Goal: Task Accomplishment & Management: Manage account settings

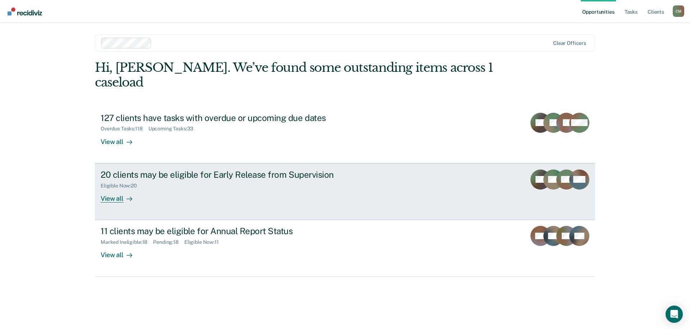
click at [208, 170] on div "20 clients may be eligible for Early Release from Supervision" at bounding box center [227, 175] width 252 height 10
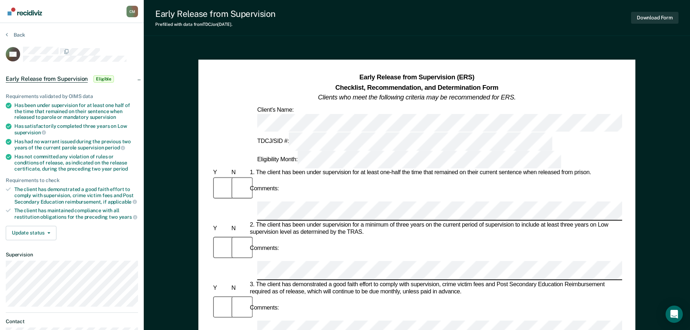
click at [25, 105] on div "Has been under supervision for at least one half of the time that remained on t…" at bounding box center [76, 111] width 124 height 18
drag, startPoint x: 15, startPoint y: 104, endPoint x: 125, endPoint y: 120, distance: 111.0
click at [125, 120] on ul "Requirements validated by OIMS data Has been under supervision for at least one…" at bounding box center [72, 156] width 132 height 127
copy div "Has been under supervision for at least one half of the time that remained on t…"
click at [448, 236] on div "Comments:" at bounding box center [416, 248] width 410 height 25
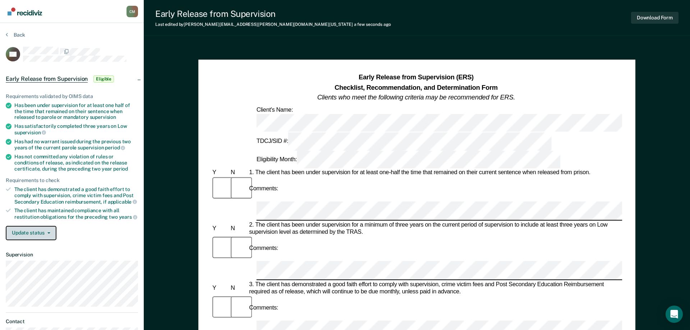
click at [33, 228] on button "Update status" at bounding box center [31, 233] width 51 height 14
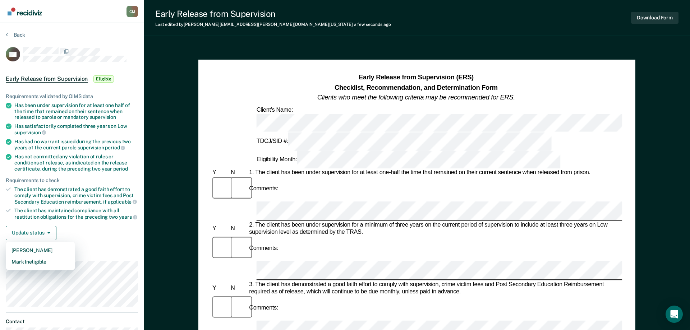
click at [76, 230] on div "Update status [PERSON_NAME] Mark Ineligible" at bounding box center [72, 233] width 132 height 14
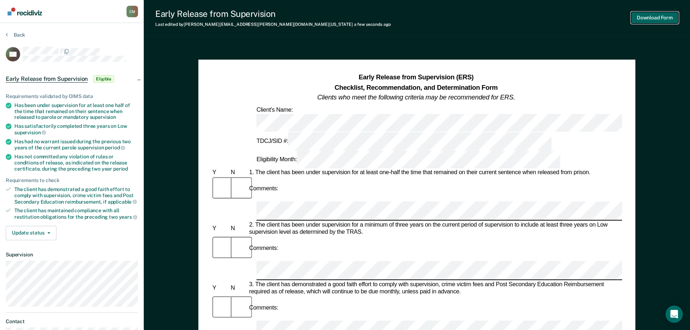
click at [662, 20] on button "Download Form" at bounding box center [654, 18] width 47 height 12
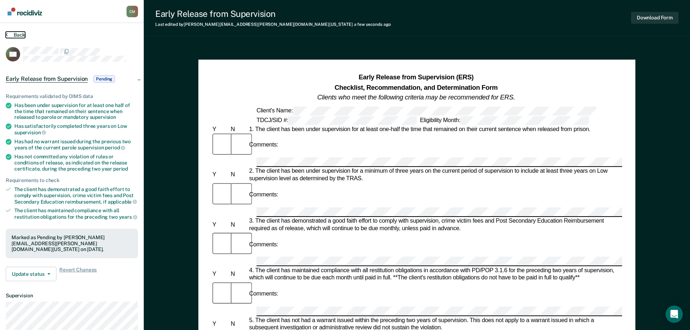
click at [18, 33] on button "Back" at bounding box center [15, 35] width 19 height 6
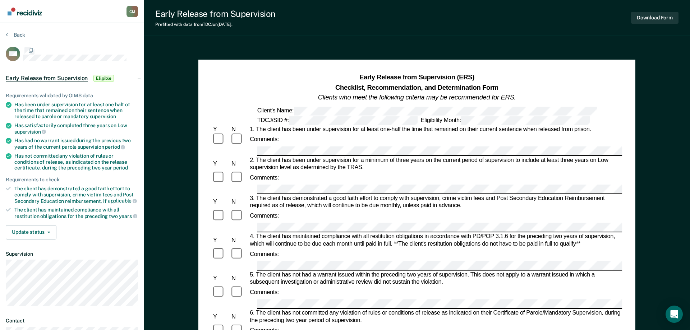
scroll to position [0, 0]
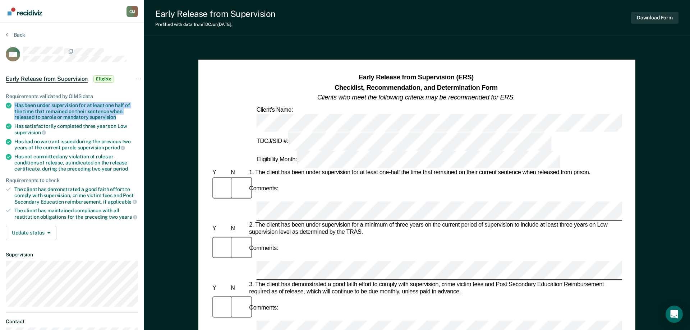
drag, startPoint x: 15, startPoint y: 104, endPoint x: 123, endPoint y: 118, distance: 109.0
click at [123, 118] on div "Has been under supervision for at least one half of the time that remained on t…" at bounding box center [76, 111] width 124 height 18
click at [29, 105] on div "Has been under supervision for at least one half of the time that remained on t…" at bounding box center [76, 111] width 124 height 18
click at [106, 110] on div "Has been under supervision for at least one half of the time that remained on t…" at bounding box center [76, 111] width 124 height 18
drag, startPoint x: 107, startPoint y: 110, endPoint x: 15, endPoint y: 102, distance: 92.3
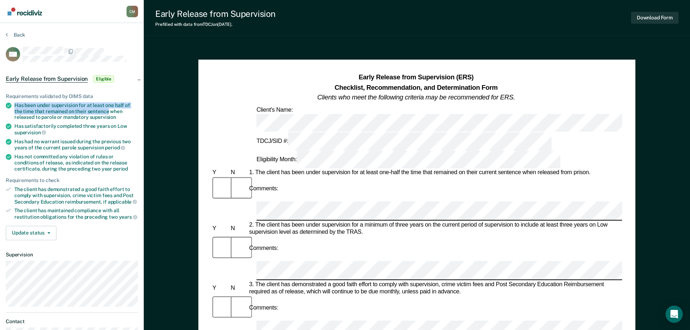
click at [15, 102] on div "Has been under supervision for at least one half of the time that remained on t…" at bounding box center [76, 111] width 124 height 18
copy div "Has been under supervision for at least one half of the time that remained on t…"
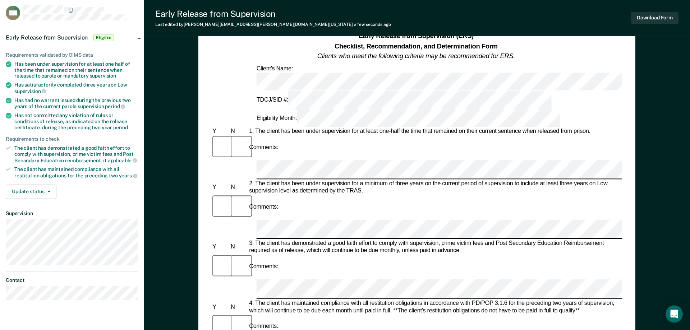
scroll to position [73, 0]
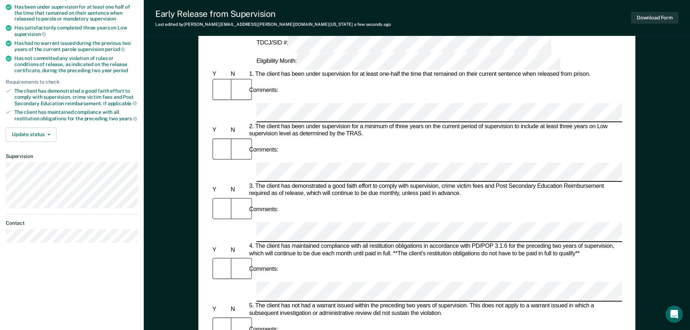
scroll to position [0, 0]
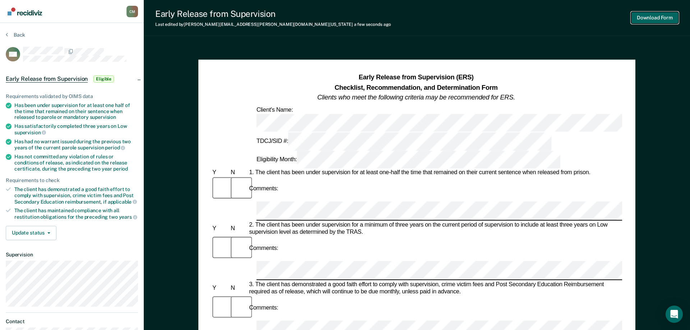
click at [658, 15] on button "Download Form" at bounding box center [654, 18] width 47 height 12
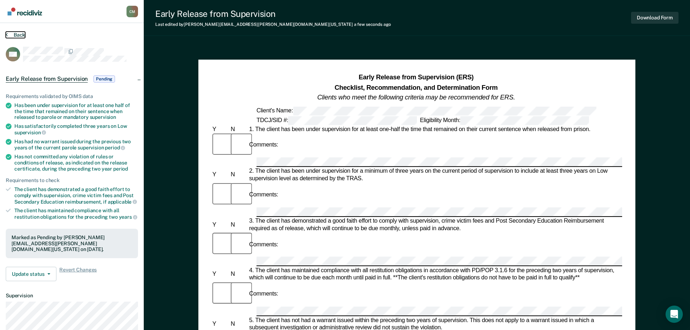
click at [14, 35] on button "Back" at bounding box center [15, 35] width 19 height 6
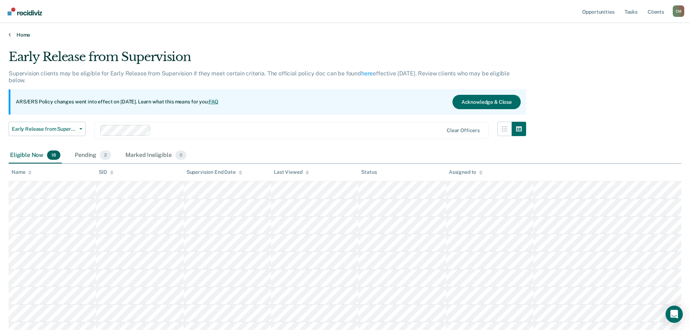
click at [22, 32] on link "Home" at bounding box center [345, 35] width 672 height 6
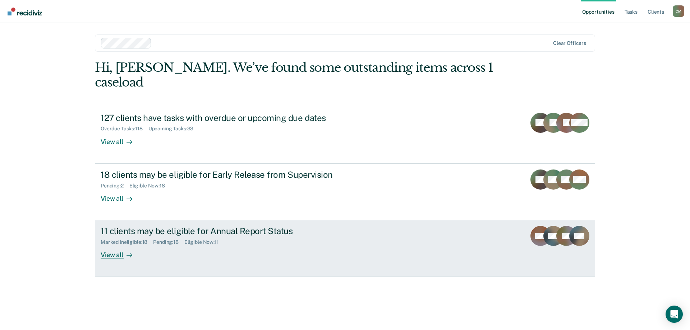
click at [204, 226] on div "11 clients may be eligible for Annual Report Status" at bounding box center [227, 231] width 252 height 10
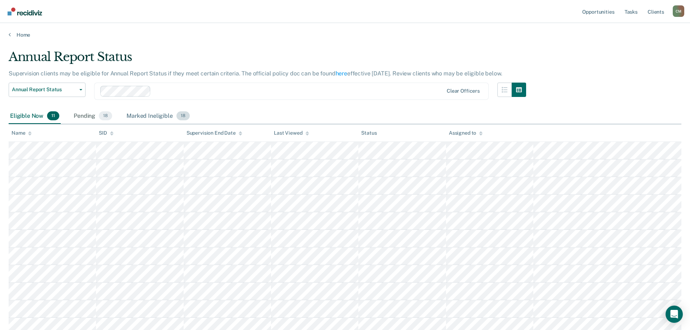
click at [148, 112] on div "Marked Ineligible 18" at bounding box center [158, 116] width 66 height 16
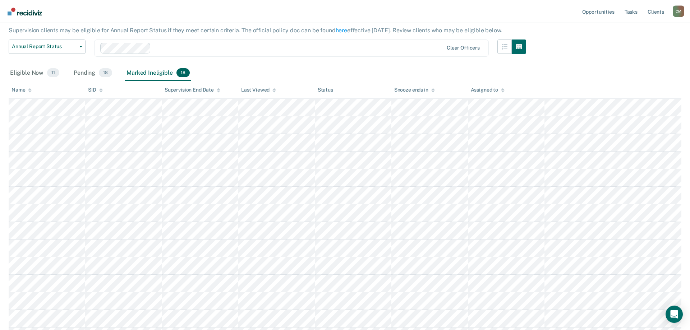
scroll to position [73, 0]
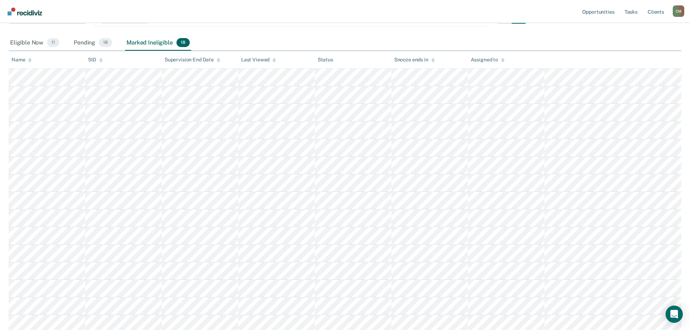
click at [586, 32] on div "Annual Report Status Supervision clients may be eligible for Annual Report Stat…" at bounding box center [345, 179] width 672 height 407
click at [250, 42] on div "Eligible Now 11 Pending 18 Marked Ineligible 18" at bounding box center [345, 43] width 672 height 16
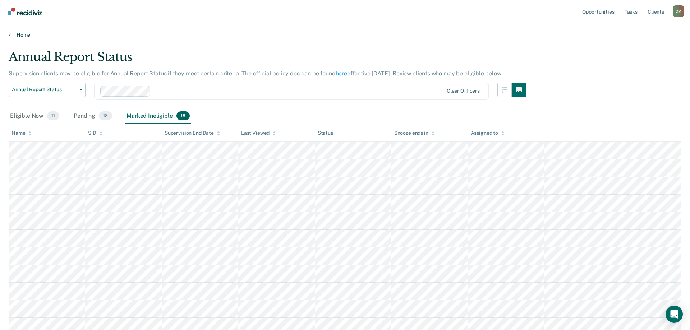
click at [17, 36] on link "Home" at bounding box center [345, 35] width 672 height 6
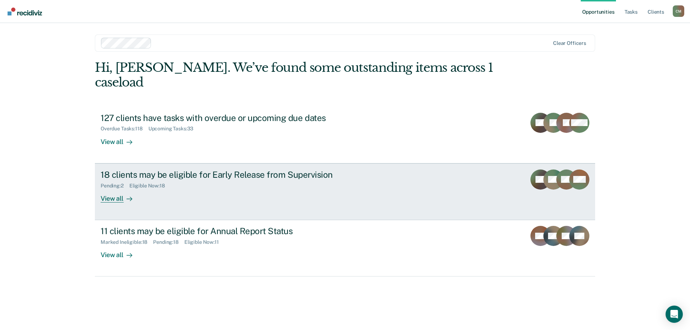
click at [192, 170] on div "18 clients may be eligible for Early Release from Supervision" at bounding box center [227, 175] width 252 height 10
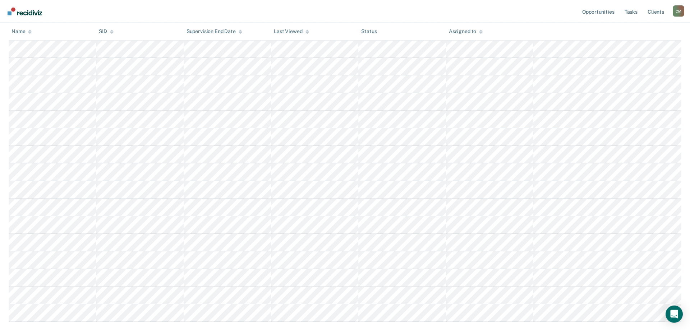
scroll to position [219, 0]
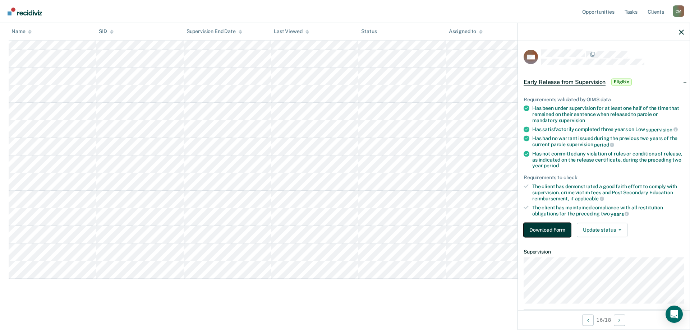
click at [549, 227] on button "Download Form" at bounding box center [546, 230] width 47 height 14
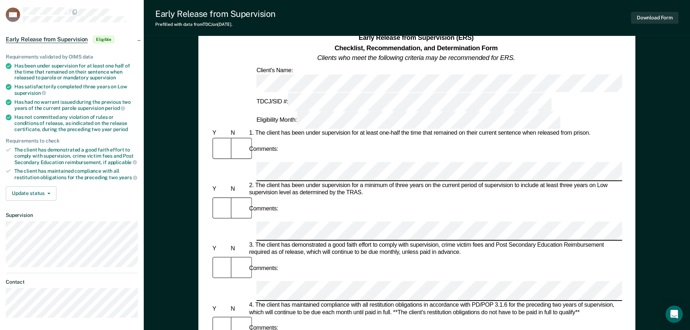
scroll to position [37, 0]
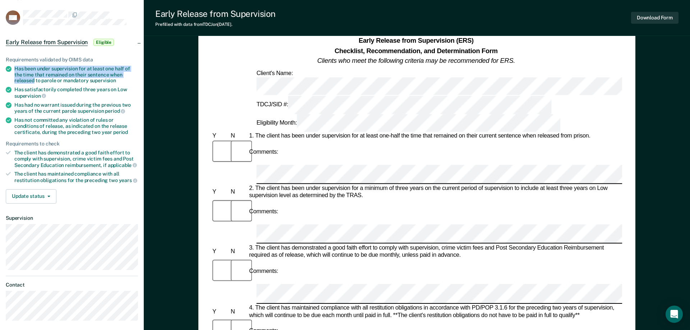
drag, startPoint x: 15, startPoint y: 67, endPoint x: 33, endPoint y: 77, distance: 21.1
click at [33, 77] on div "Has been under supervision for at least one half of the time that remained on t…" at bounding box center [76, 75] width 124 height 18
copy div "Has been under supervision for at least one half of the time that remained on t…"
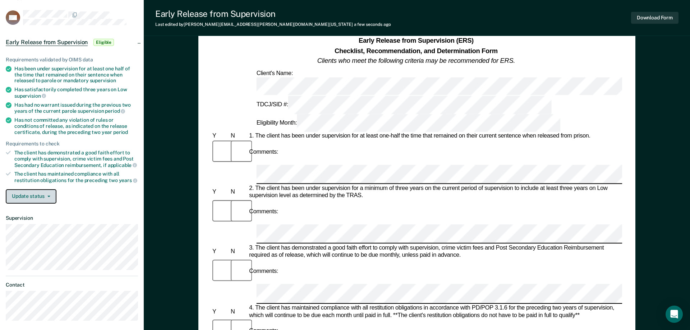
click at [50, 192] on button "Update status" at bounding box center [31, 196] width 51 height 14
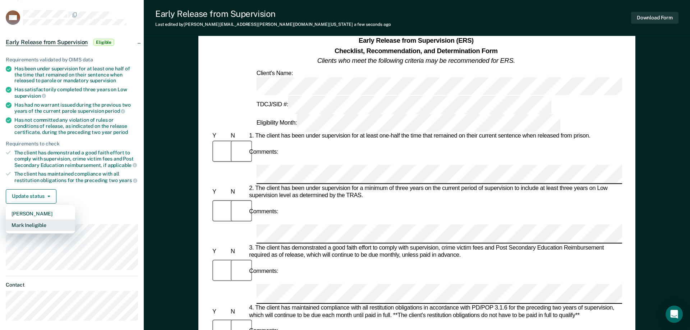
click at [46, 224] on button "Mark Ineligible" at bounding box center [40, 224] width 69 height 11
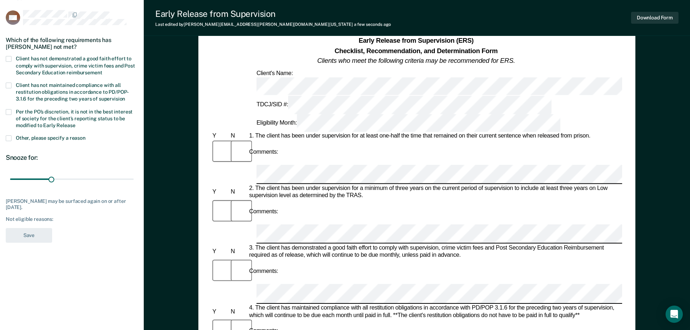
click at [10, 57] on span at bounding box center [9, 59] width 6 height 6
click at [102, 70] on input "Client has not demonstrated a good faith effort to comply with supervision, cri…" at bounding box center [102, 70] width 0 height 0
click at [10, 112] on span at bounding box center [9, 112] width 6 height 6
click at [75, 123] on input "Per the PO’s discretion, it is not in the best interest of society for the clie…" at bounding box center [75, 123] width 0 height 0
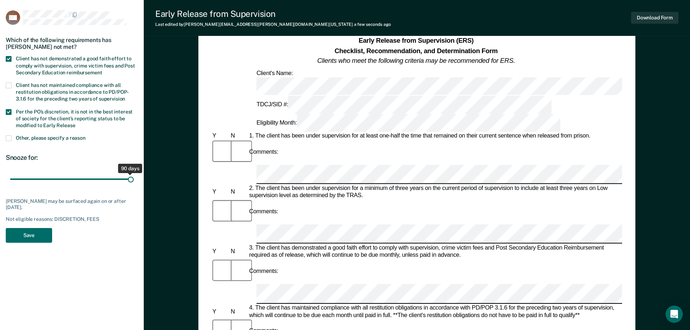
drag, startPoint x: 53, startPoint y: 178, endPoint x: 150, endPoint y: 177, distance: 97.7
type input "90"
click at [134, 177] on input "range" at bounding box center [72, 179] width 124 height 13
click at [37, 237] on button "Save" at bounding box center [29, 235] width 46 height 15
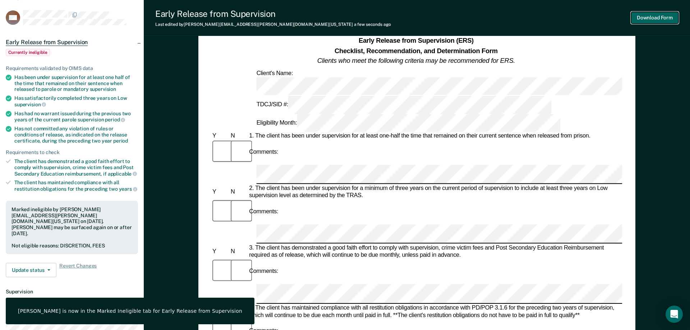
click at [658, 14] on button "Download Form" at bounding box center [654, 18] width 47 height 12
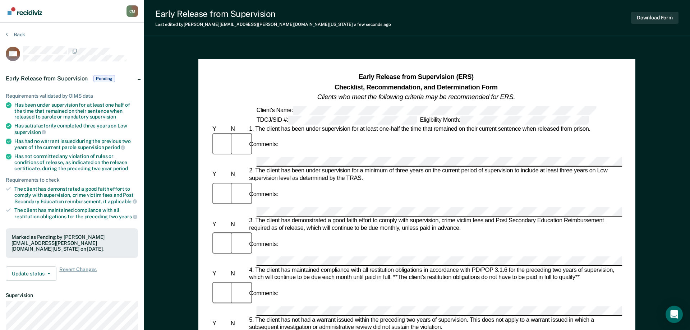
scroll to position [0, 0]
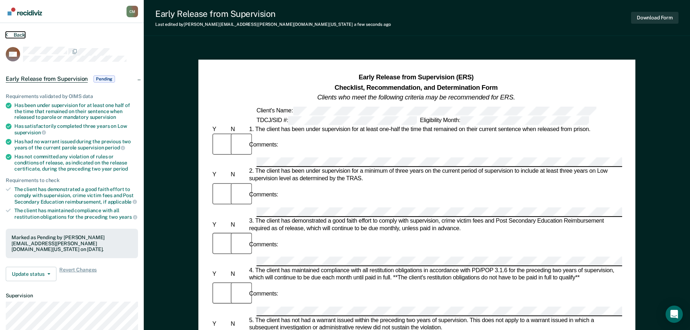
click at [15, 33] on button "Back" at bounding box center [15, 35] width 19 height 6
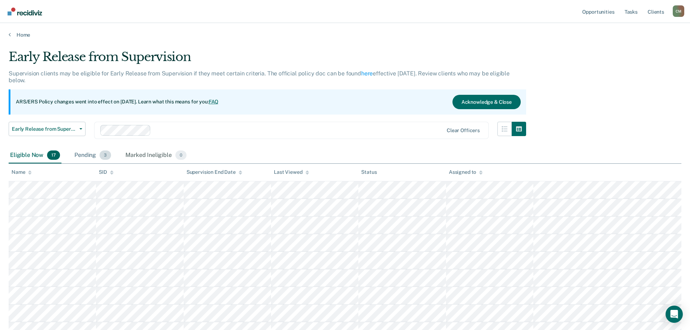
click at [96, 153] on div "Pending 3" at bounding box center [93, 156] width 40 height 16
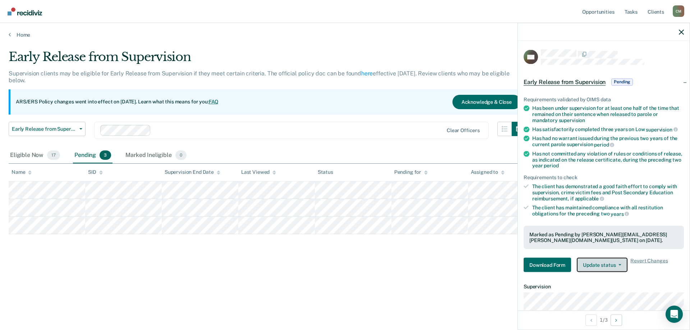
click at [614, 267] on button "Update status" at bounding box center [601, 265] width 51 height 14
click at [436, 275] on div "Early Release from Supervision Supervision clients may be eligible for Early Re…" at bounding box center [345, 163] width 672 height 227
click at [253, 51] on div "Early Release from Supervision" at bounding box center [267, 60] width 517 height 20
